Goal: Task Accomplishment & Management: Complete application form

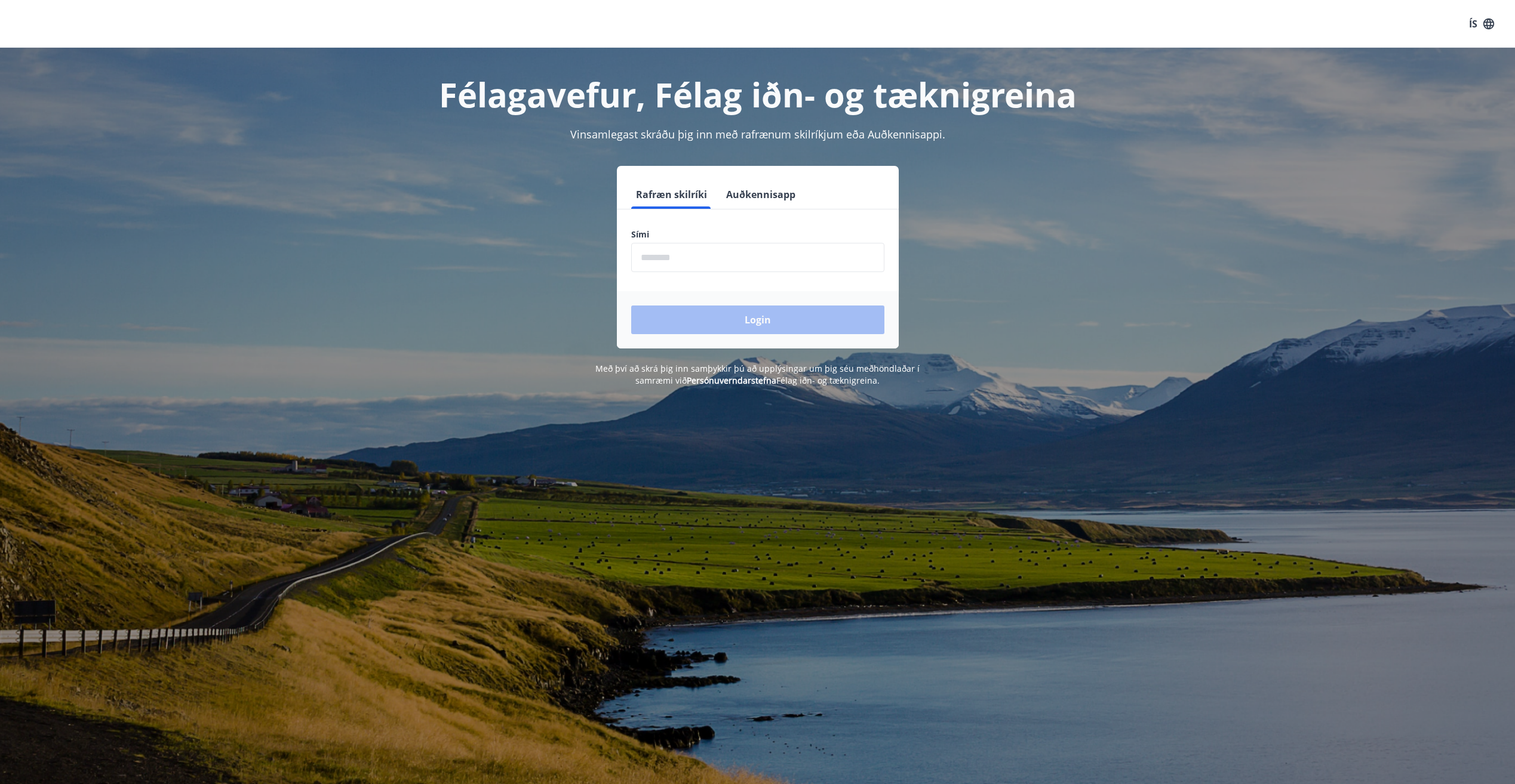
click at [859, 268] on input "phone" at bounding box center [758, 257] width 253 height 29
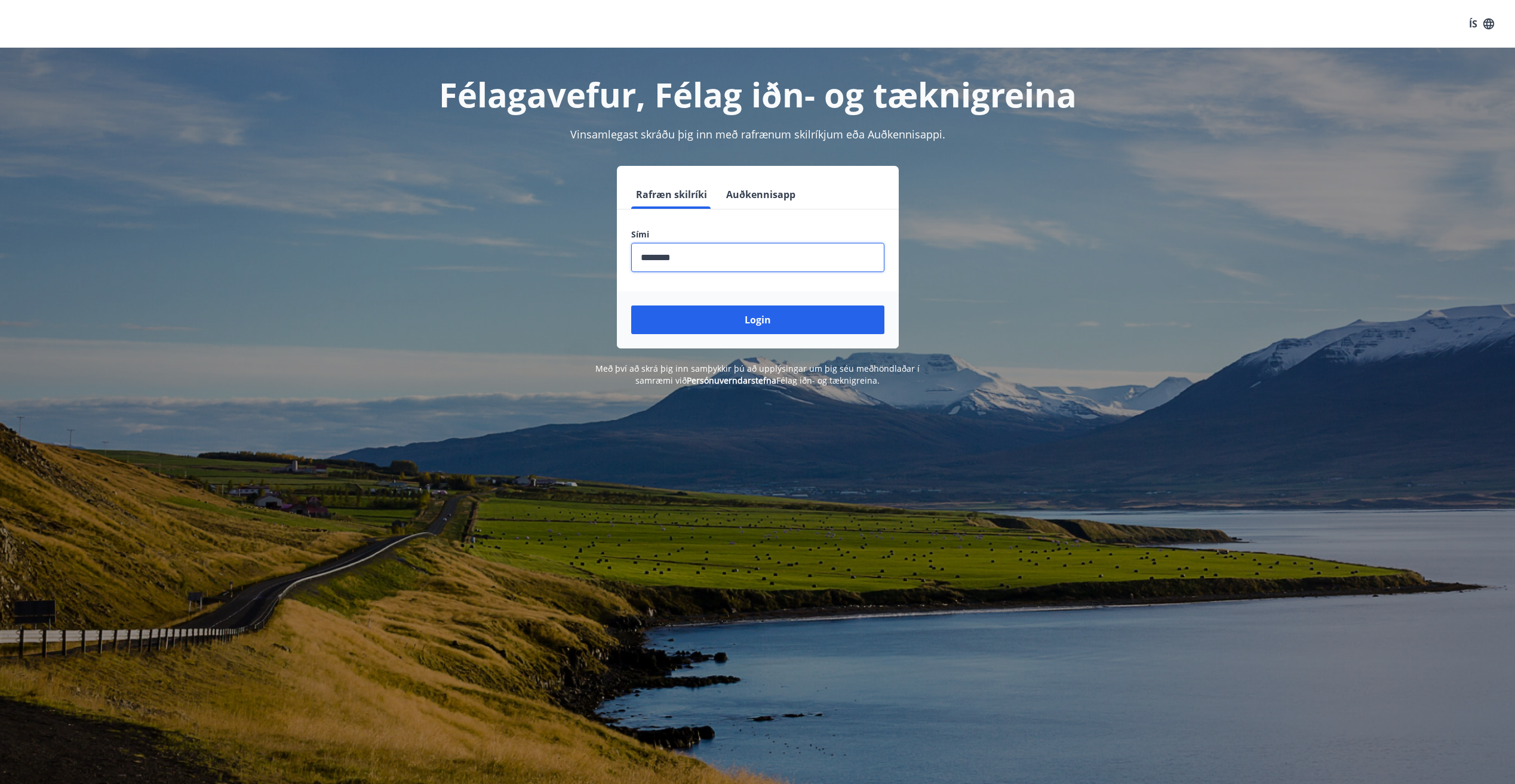
type input "********"
click at [631, 305] on button "Login" at bounding box center [758, 320] width 253 height 28
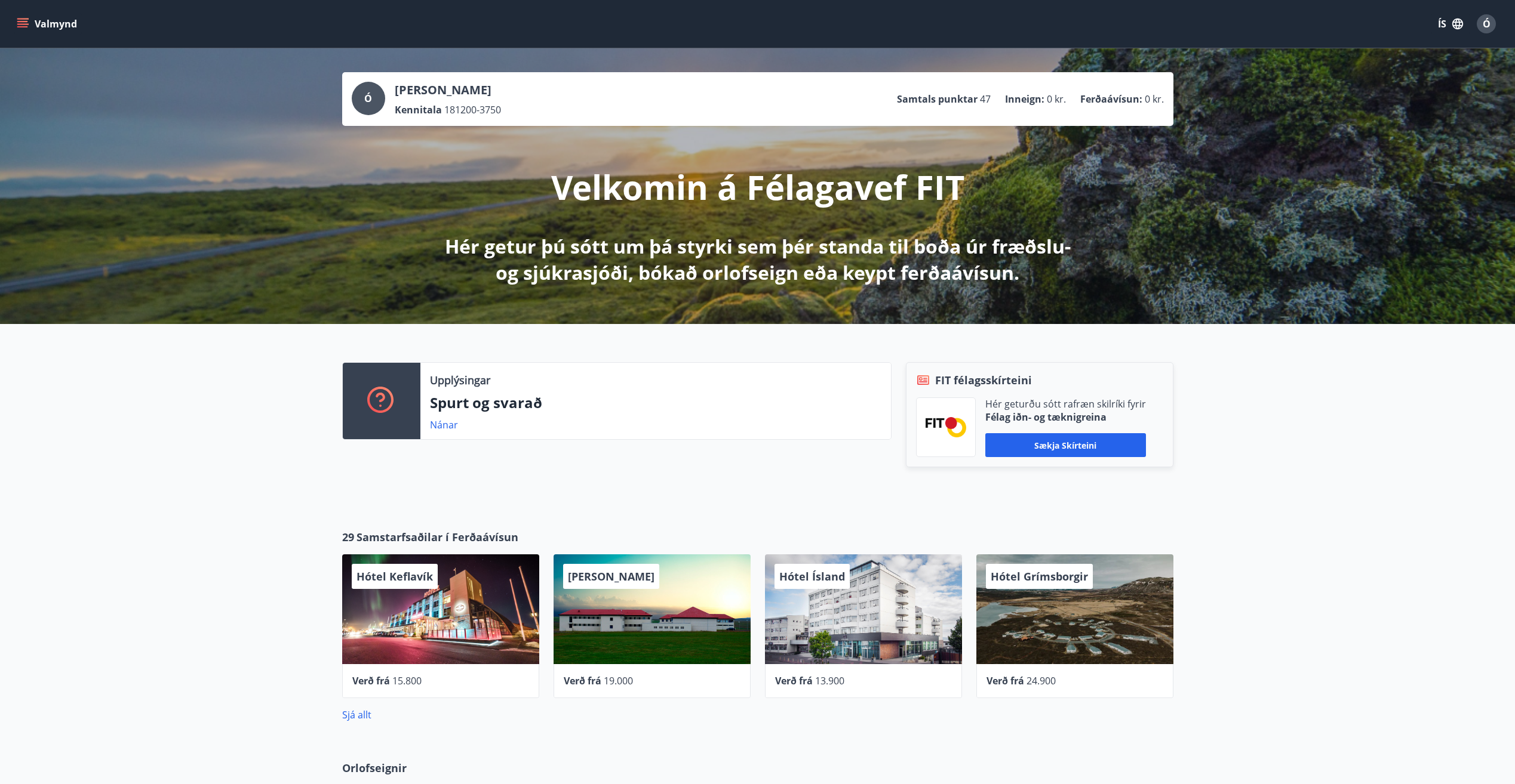
click at [26, 23] on icon "menu" at bounding box center [22, 24] width 12 height 12
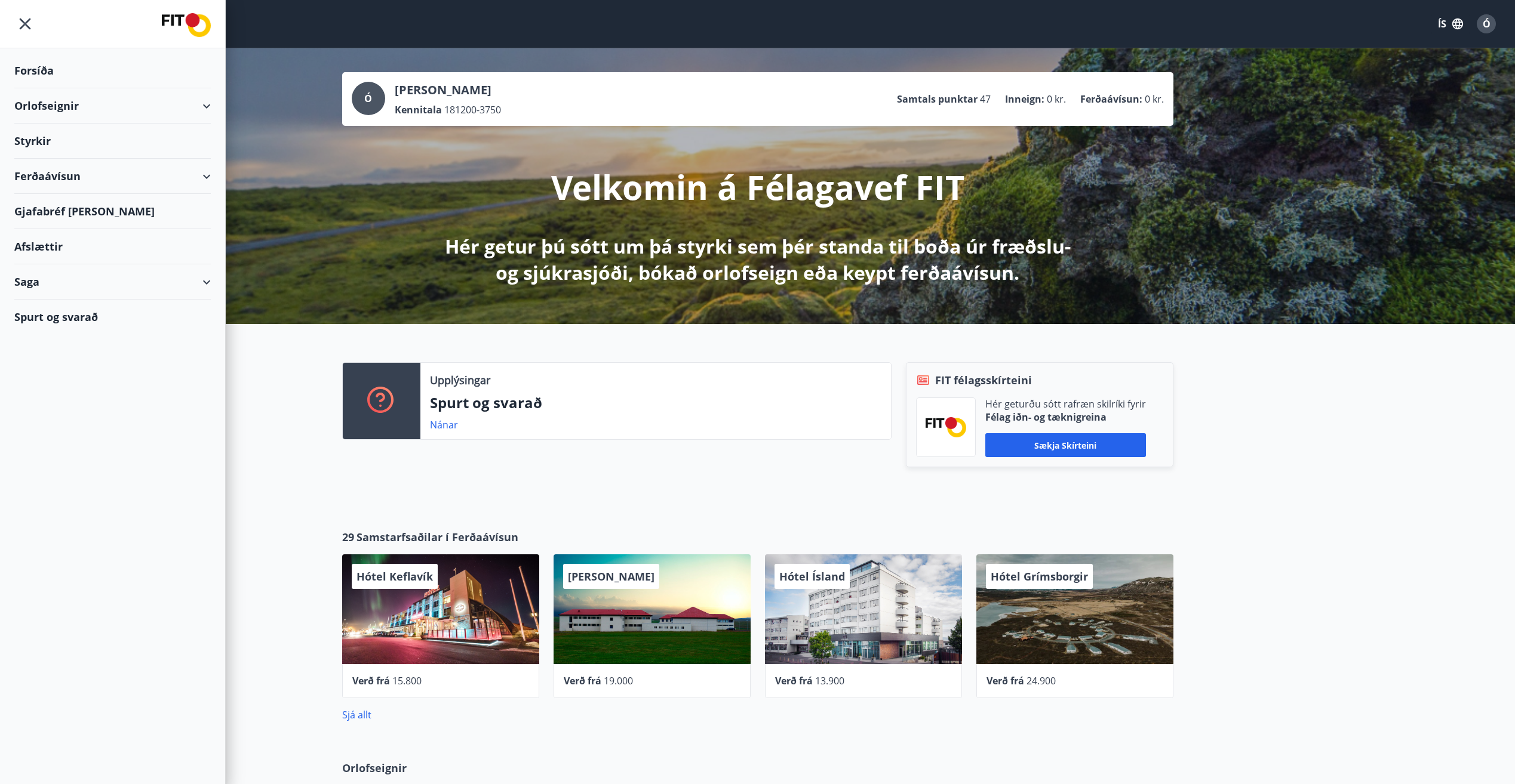
click at [191, 89] on div "Styrkir" at bounding box center [112, 70] width 196 height 36
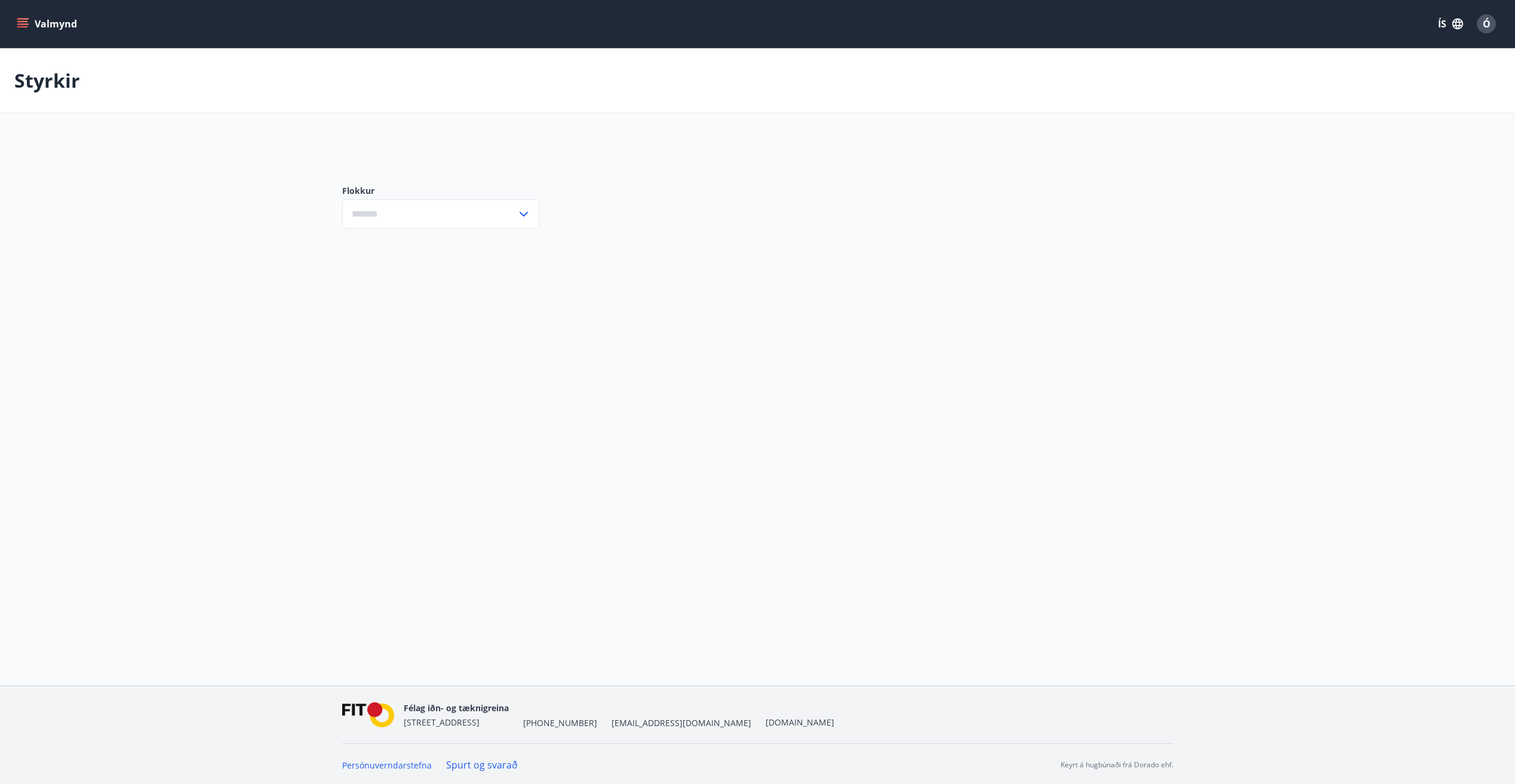
type input "***"
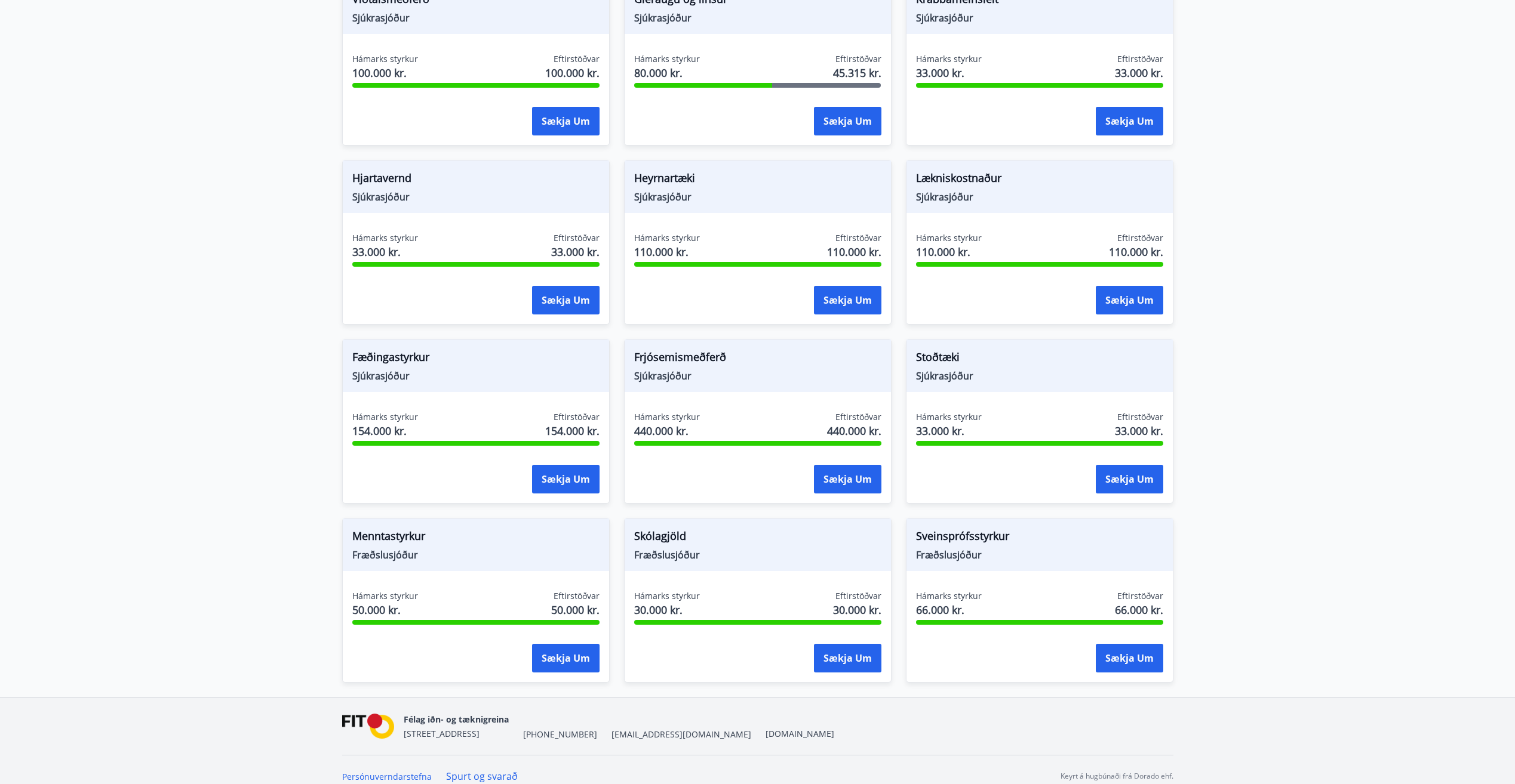
scroll to position [316, 0]
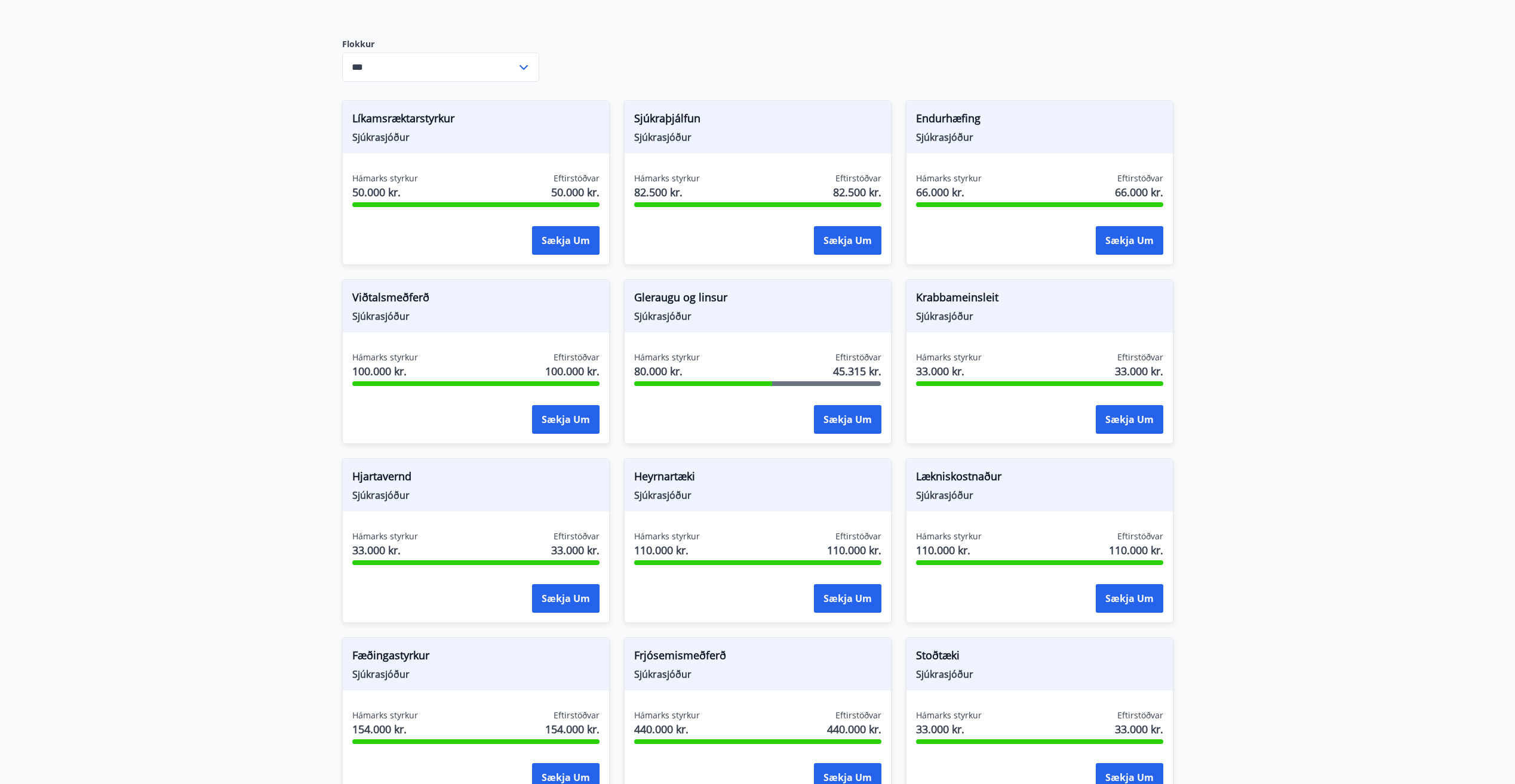
click at [382, 131] on span "Sjúkrasjóður" at bounding box center [476, 137] width 247 height 13
click at [397, 172] on span "Hámarks styrkur" at bounding box center [385, 178] width 66 height 12
click at [550, 226] on button "Sækja um" at bounding box center [565, 241] width 67 height 28
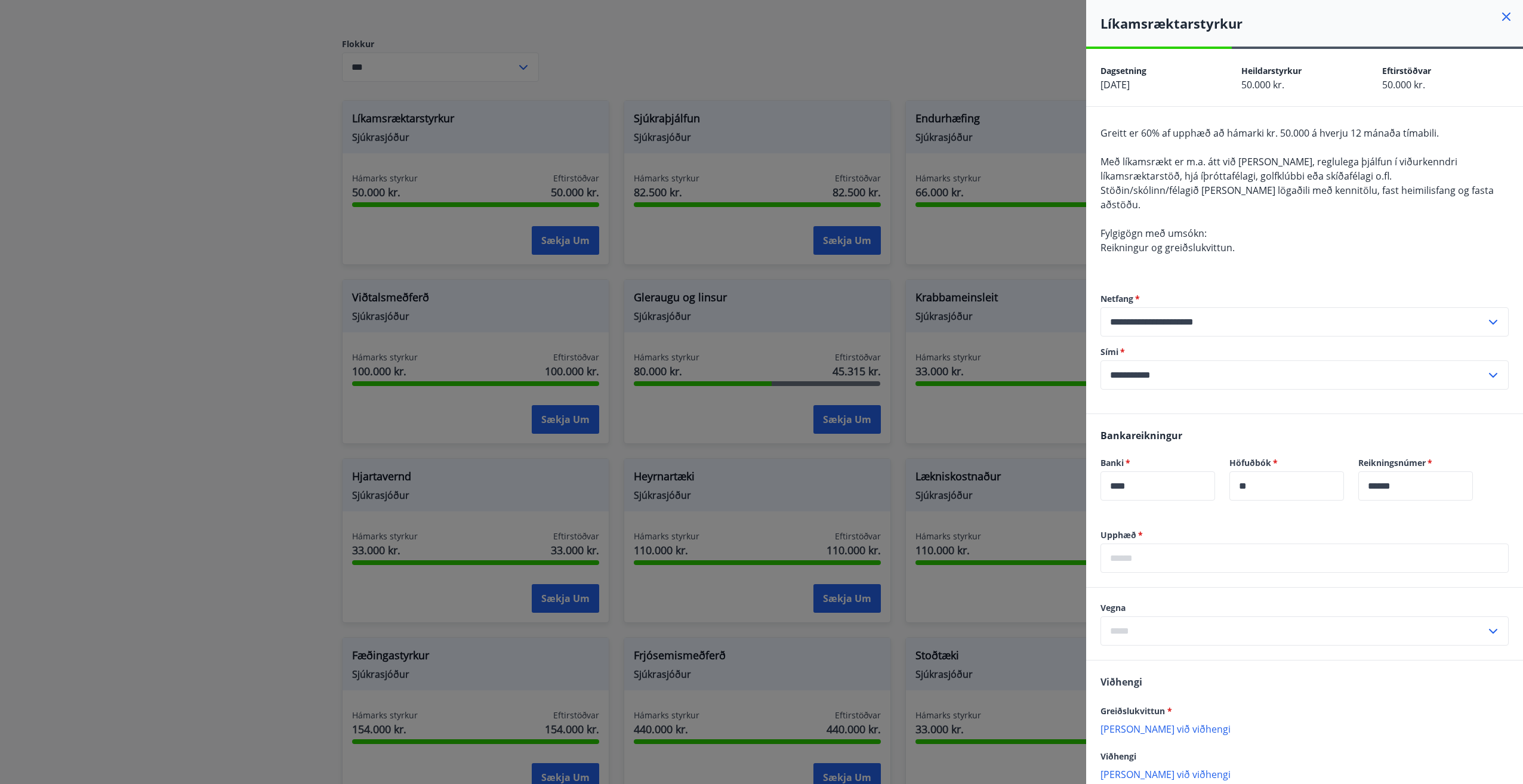
click at [1499, 14] on icon at bounding box center [1506, 17] width 14 height 14
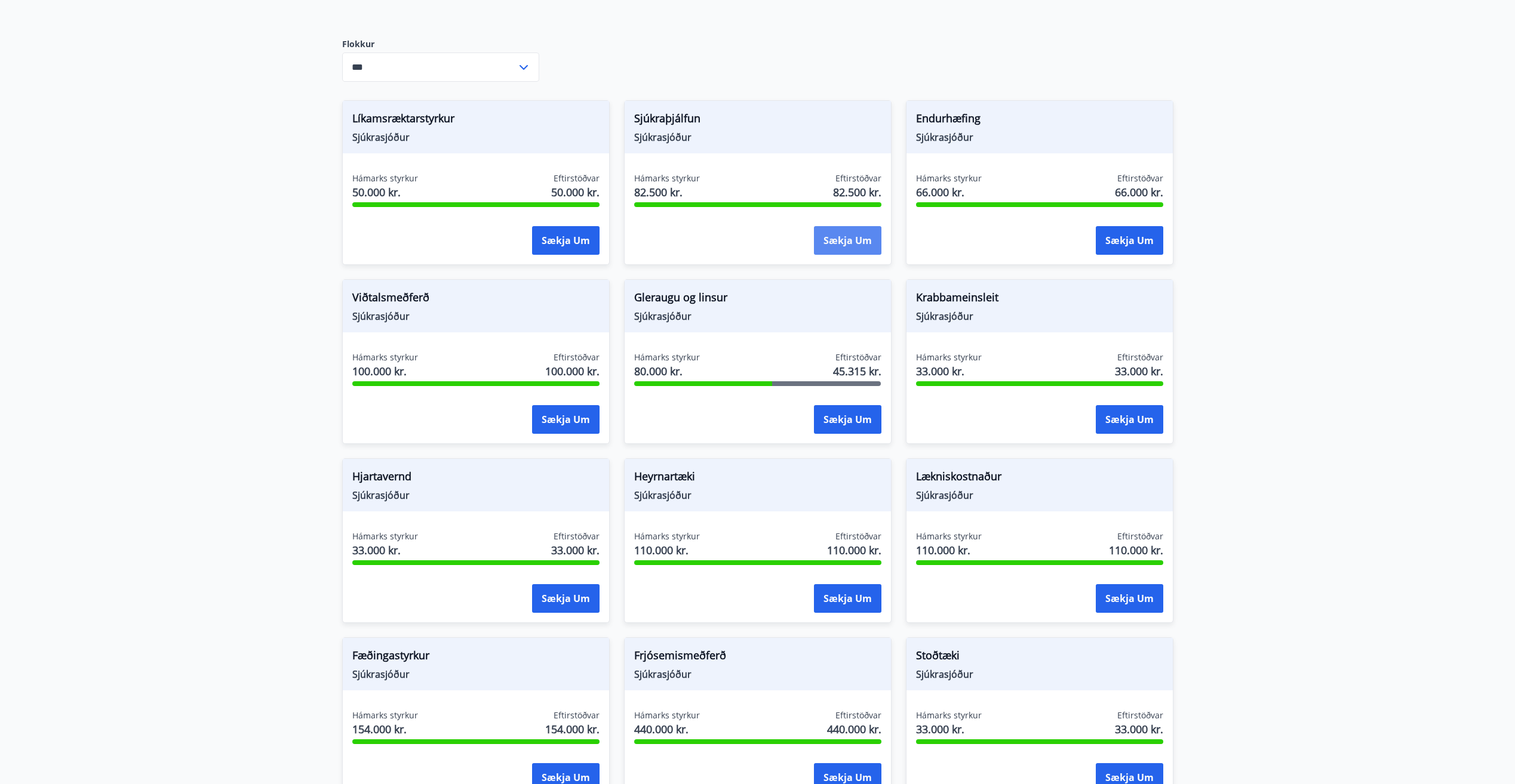
scroll to position [78, 0]
